Goal: Use online tool/utility: Use online tool/utility

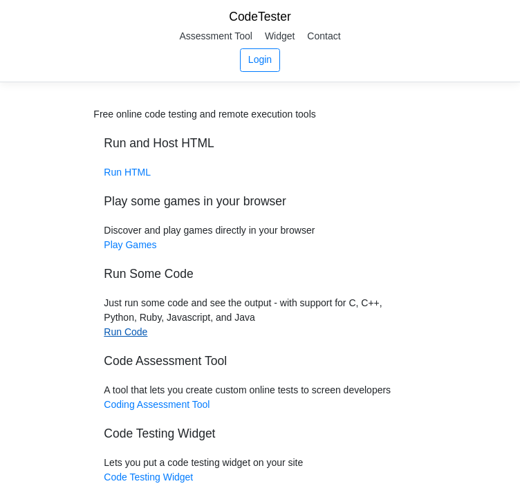
click at [119, 335] on link "Run Code" at bounding box center [126, 331] width 44 height 11
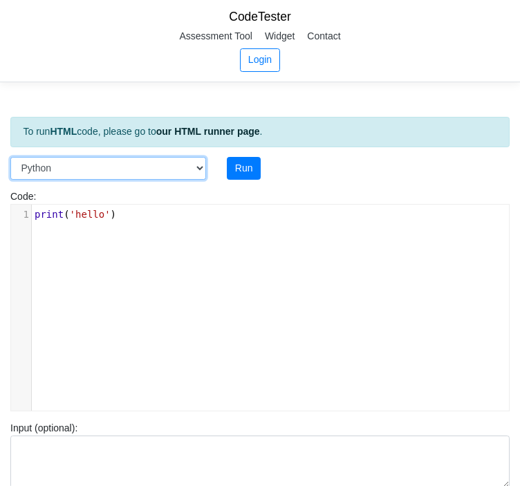
click at [127, 158] on select "C C++ Go Java Javascript Python Ruby" at bounding box center [108, 168] width 196 height 23
select select "c"
click at [10, 157] on select "C C++ Go Java Javascript Python Ruby" at bounding box center [108, 168] width 196 height 23
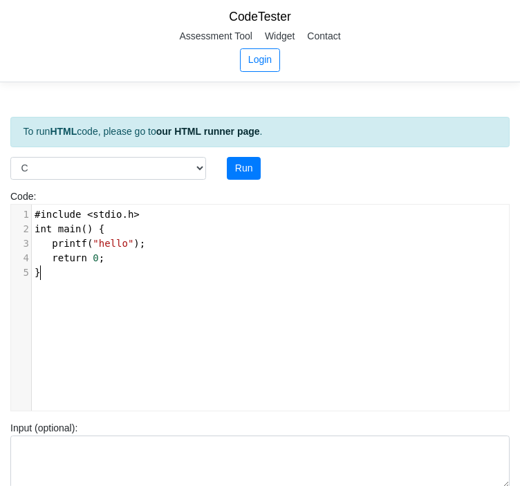
scroll to position [5, 0]
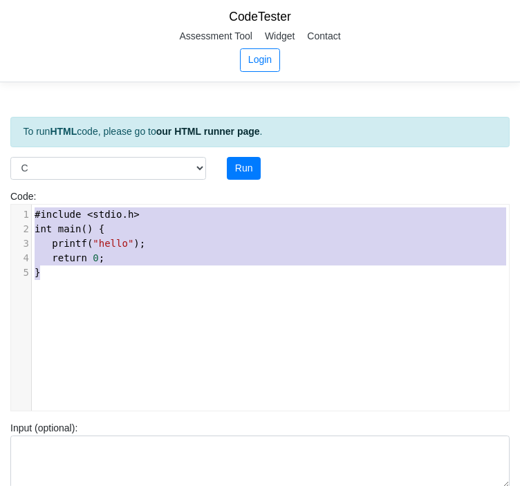
drag, startPoint x: 56, startPoint y: 283, endPoint x: 21, endPoint y: 182, distance: 106.0
click at [21, 182] on div "Code: #include <stdio.h> int main() { printf("hello"); return 0; } #include <st…" at bounding box center [260, 295] width 520 height 231
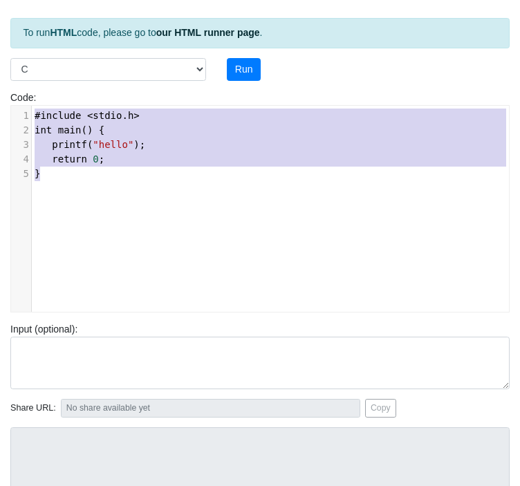
scroll to position [104, 0]
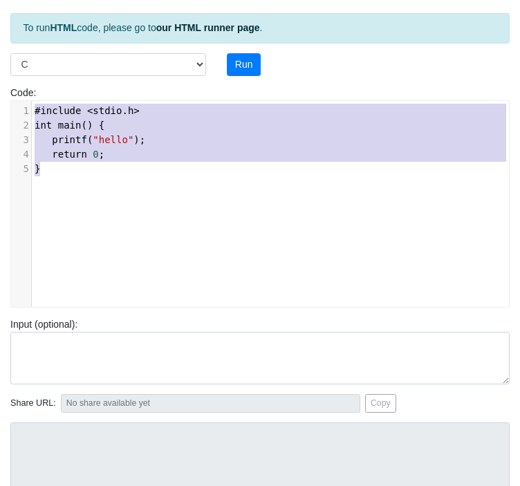
paste textarea "'"
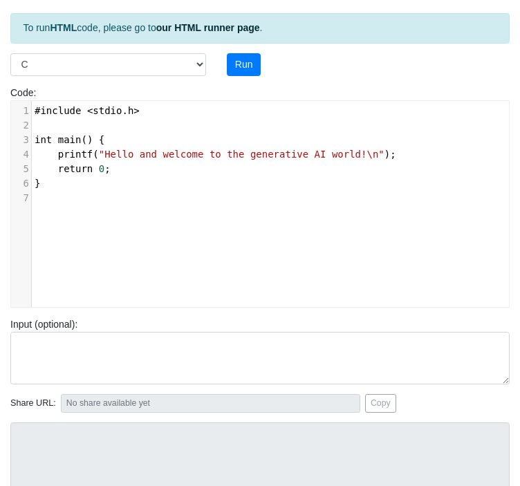
type textarea "'"
click at [247, 63] on button "Run" at bounding box center [244, 64] width 34 height 23
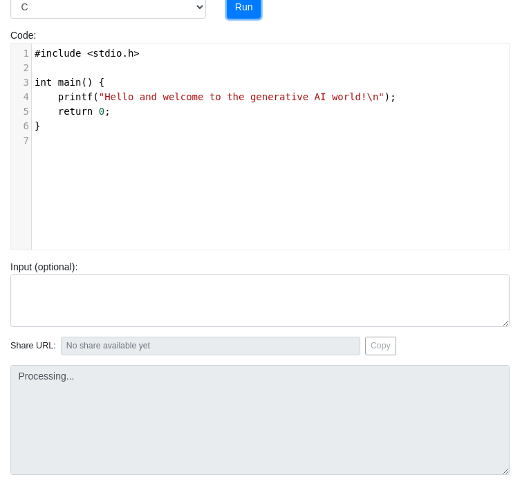
type input "[URL][DOMAIN_NAME]"
type textarea "Stdout: Hello and welcome to the generative AI world!"
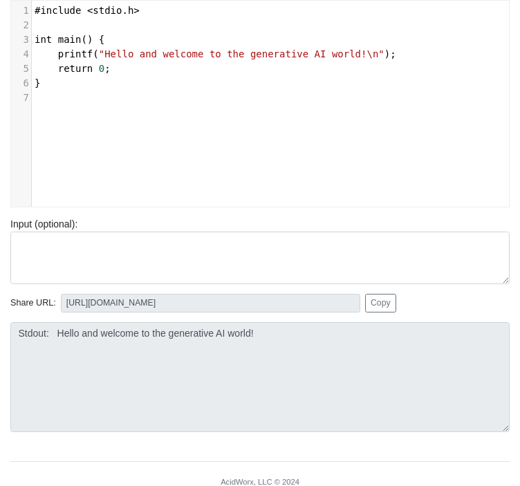
scroll to position [203, 0]
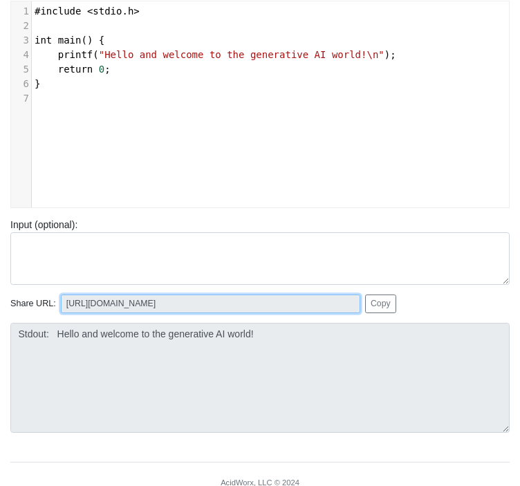
click at [144, 303] on input "[URL][DOMAIN_NAME]" at bounding box center [210, 303] width 299 height 19
